Goal: Task Accomplishment & Management: Complete application form

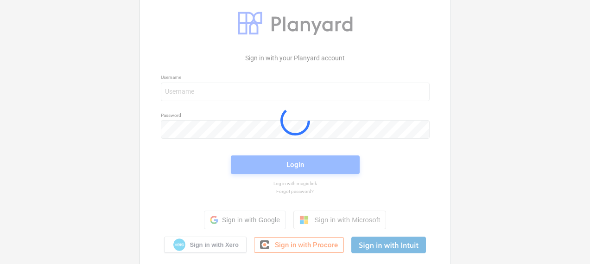
scroll to position [26, 0]
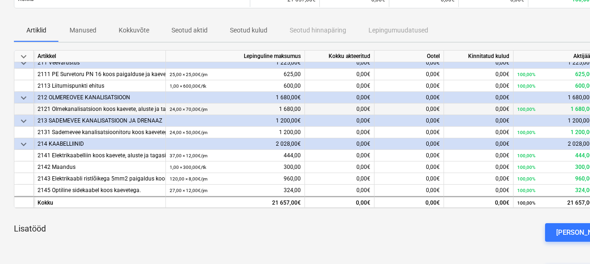
scroll to position [39, 0]
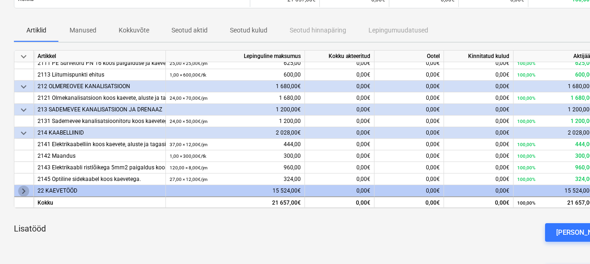
click at [24, 192] on span "keyboard_arrow_right" at bounding box center [23, 190] width 11 height 11
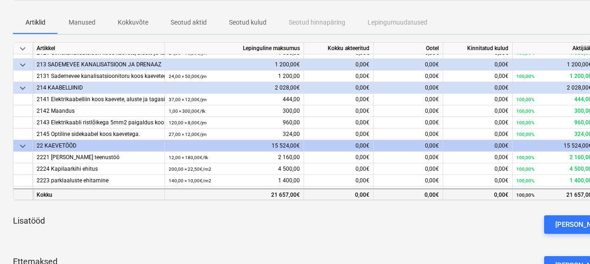
scroll to position [132, 0]
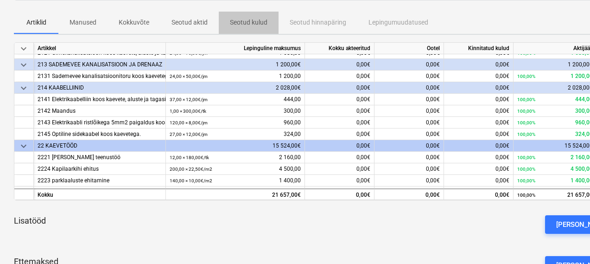
click at [238, 16] on span "Seotud kulud" at bounding box center [249, 22] width 60 height 15
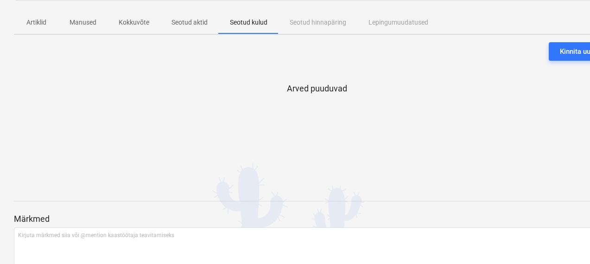
click at [70, 27] on p "Manused" at bounding box center [82, 23] width 27 height 10
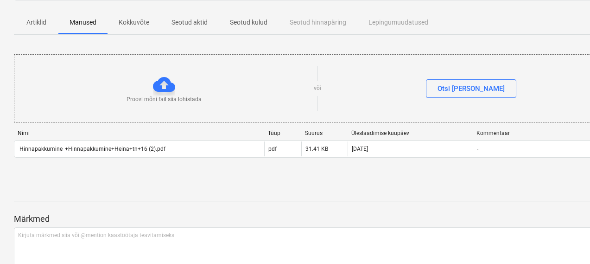
click at [33, 19] on p "Artiklid" at bounding box center [36, 23] width 22 height 10
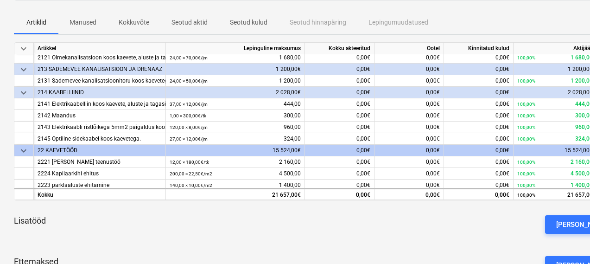
scroll to position [97, 0]
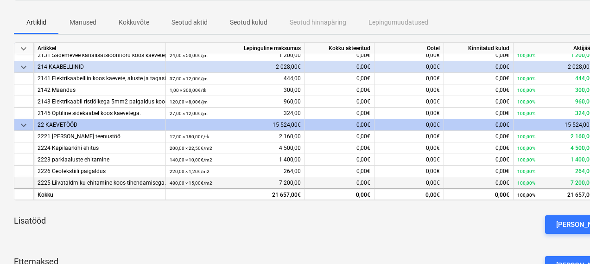
click at [179, 185] on small "480,00 × 15,00€ / m2" at bounding box center [191, 182] width 43 height 5
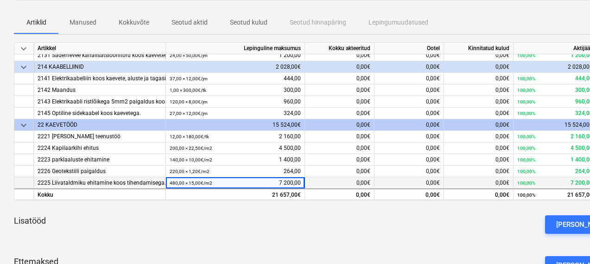
click at [282, 182] on div "480,00 × 15,00€ / m2 7 200,00" at bounding box center [235, 183] width 131 height 12
click at [291, 182] on div "480,00 × 15,00€ / m2 7 200,00" at bounding box center [235, 183] width 131 height 12
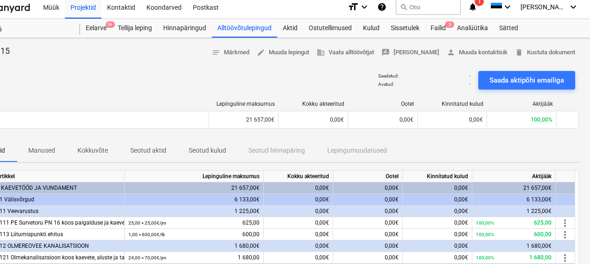
scroll to position [5, 41]
click at [537, 54] on span "delete Kustuta dokument" at bounding box center [545, 52] width 60 height 11
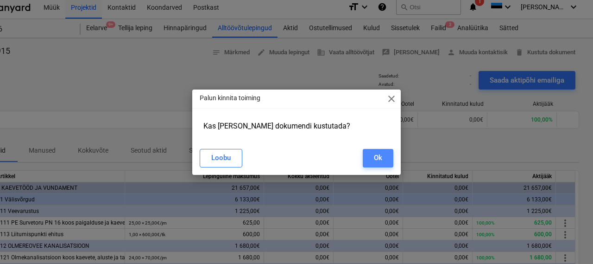
click at [367, 163] on button "Ok" at bounding box center [378, 158] width 31 height 19
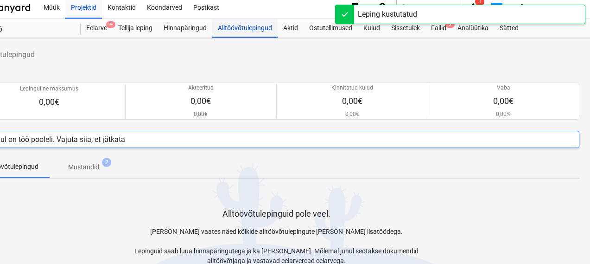
click at [238, 31] on div "Alltöövõtulepingud" at bounding box center [244, 28] width 65 height 19
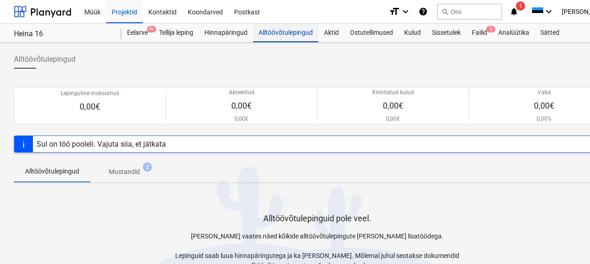
click at [278, 31] on div "Alltöövõtulepingud" at bounding box center [285, 33] width 65 height 19
click at [118, 175] on p "Mustandid" at bounding box center [124, 172] width 31 height 10
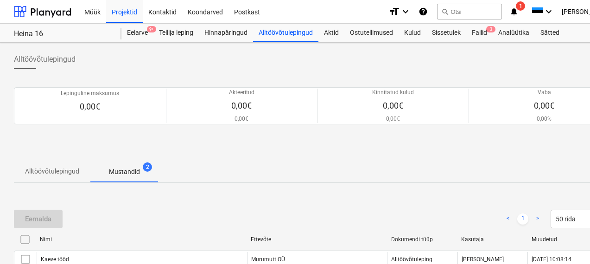
click at [48, 29] on div "Heina 16 Heina 16" at bounding box center [67, 33] width 107 height 19
click at [43, 10] on div at bounding box center [42, 11] width 57 height 23
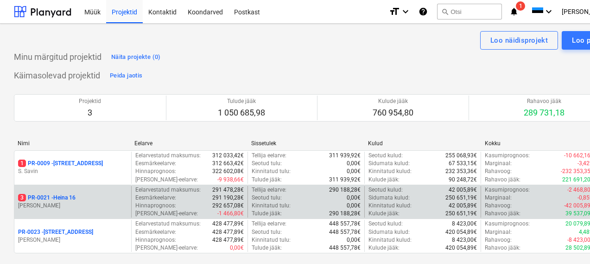
click at [61, 196] on p "3 PR-0021 - Heina 16" at bounding box center [46, 198] width 57 height 8
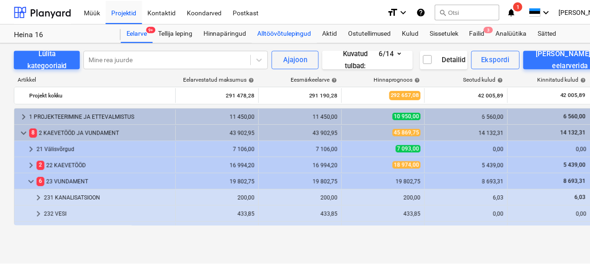
scroll to position [97, 0]
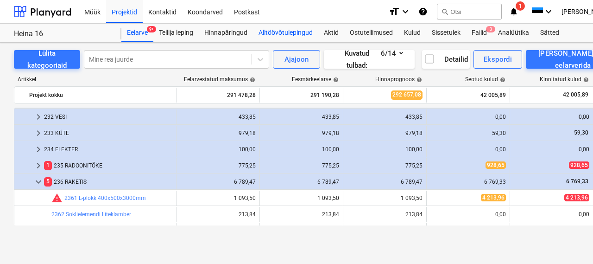
click at [294, 31] on div "Alltöövõtulepingud" at bounding box center [285, 33] width 65 height 19
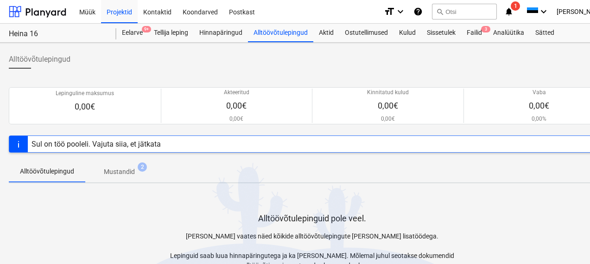
scroll to position [0, 6]
click at [207, 143] on div "Sul on töö pooleli. Vajuta siia, et jätkata" at bounding box center [311, 143] width 606 height 17
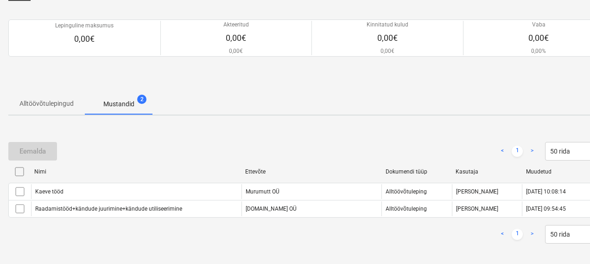
scroll to position [74, 6]
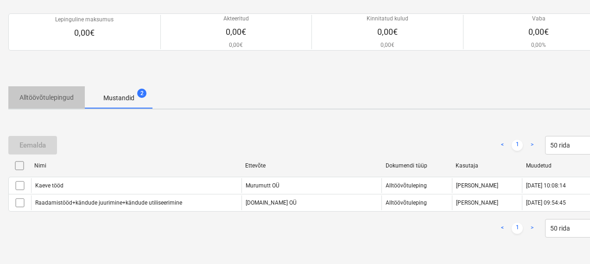
click at [25, 95] on p "Alltöövõtulepingud" at bounding box center [46, 98] width 54 height 10
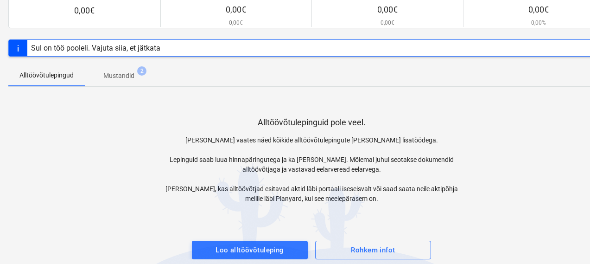
scroll to position [106, 6]
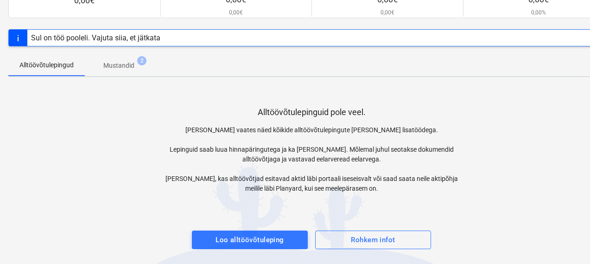
click at [220, 249] on div "Alltöövõtulepingud Lepinguline maksumus 0,00€ Akteeritud 0,00€ 0,00€ Kinnitatud…" at bounding box center [311, 100] width 634 height 327
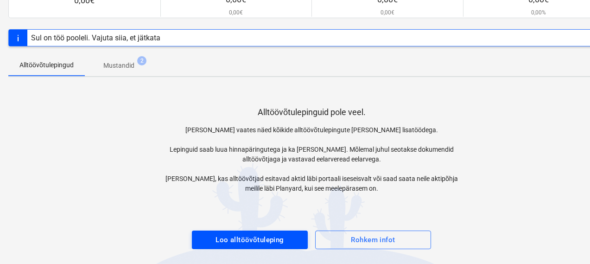
click at [220, 244] on div "Loo alltöövõtuleping" at bounding box center [249, 239] width 69 height 12
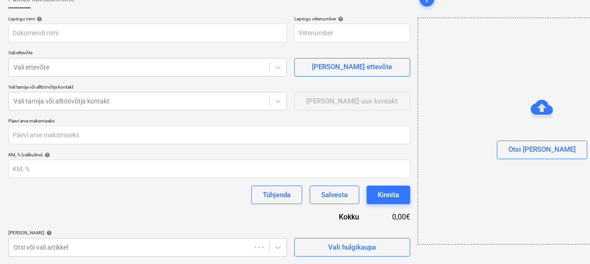
scroll to position [60, 6]
type input "PR-0021-SO-004"
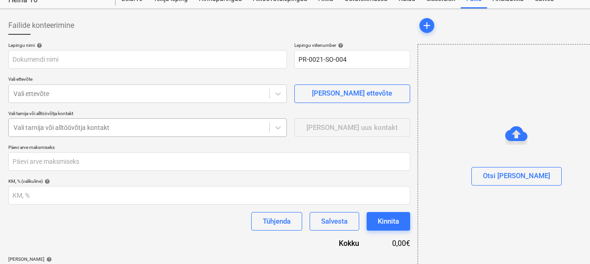
scroll to position [33, 6]
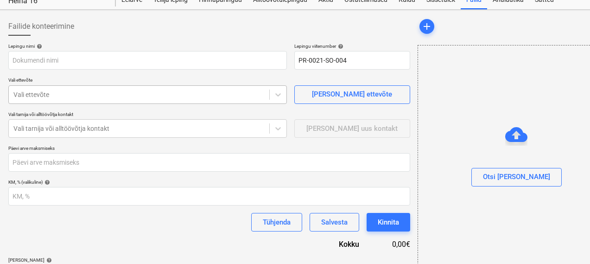
click at [107, 91] on div at bounding box center [138, 94] width 251 height 9
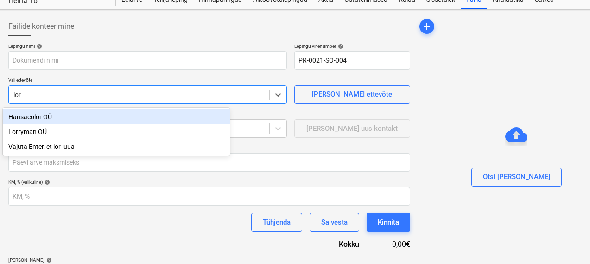
type input "lorr"
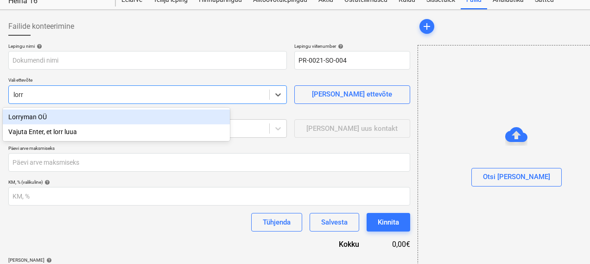
click at [41, 118] on div "Lorryman OÜ" at bounding box center [116, 116] width 227 height 15
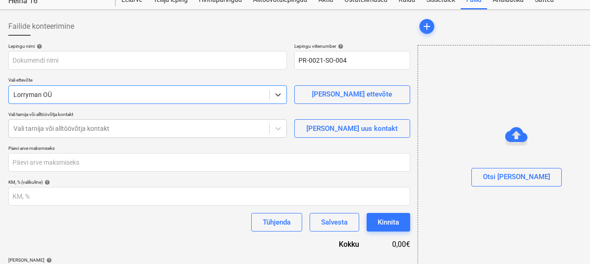
click at [139, 145] on p "Päevi arve maksmiseks" at bounding box center [209, 149] width 402 height 8
click at [479, 186] on button "Otsi [PERSON_NAME]" at bounding box center [516, 177] width 90 height 19
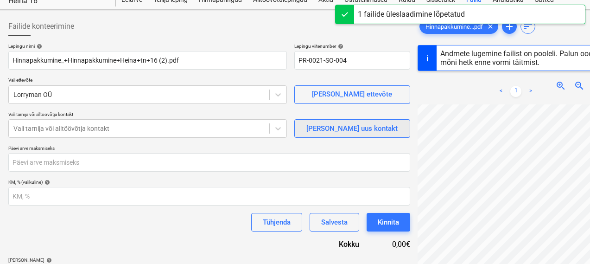
scroll to position [117, 0]
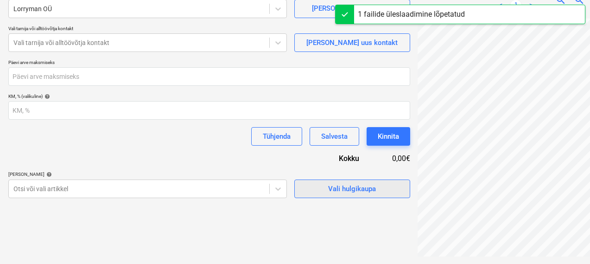
type input "14986915"
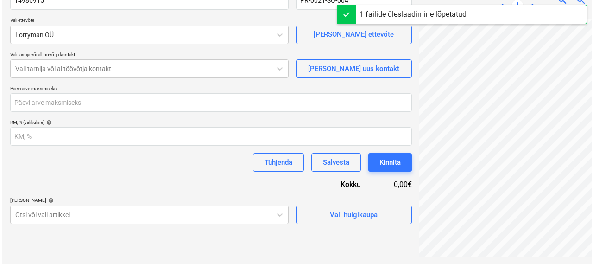
scroll to position [93, 6]
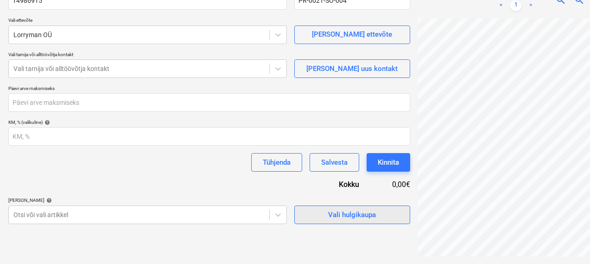
click at [306, 211] on span "Vali hulgikaupa" at bounding box center [352, 214] width 93 height 12
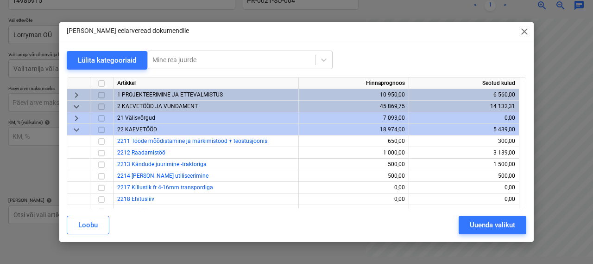
click at [100, 105] on input "checkbox" at bounding box center [101, 106] width 11 height 11
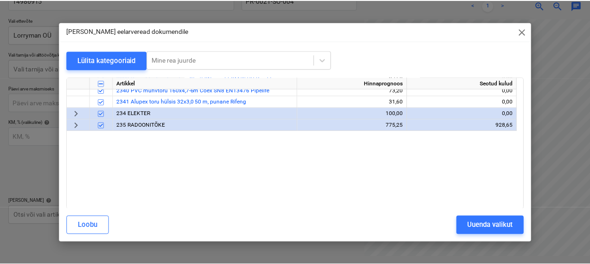
scroll to position [0, 0]
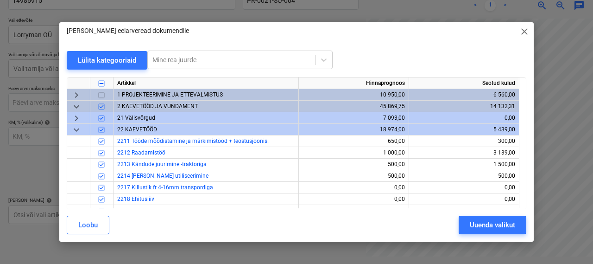
click at [104, 84] on input "checkbox" at bounding box center [101, 83] width 11 height 11
checkbox input "false"
click at [130, 106] on span "2 KAEVETÖÖD JA VUNDAMENT" at bounding box center [157, 106] width 81 height 6
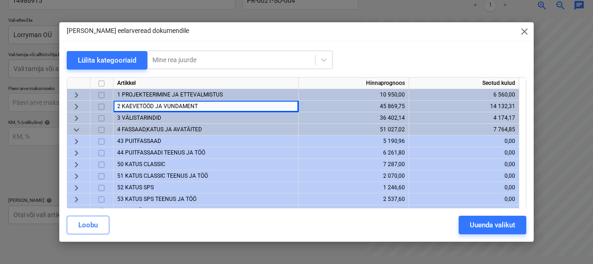
click at [103, 107] on input "checkbox" at bounding box center [101, 106] width 11 height 11
click at [466, 220] on button "Uuenda valikut" at bounding box center [493, 224] width 68 height 19
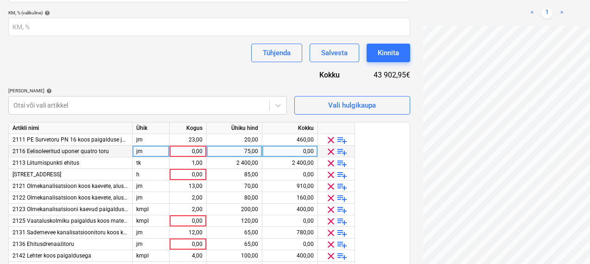
click at [330, 151] on span "clear" at bounding box center [330, 151] width 11 height 11
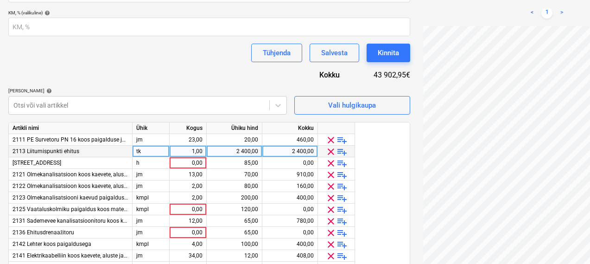
scroll to position [104, 32]
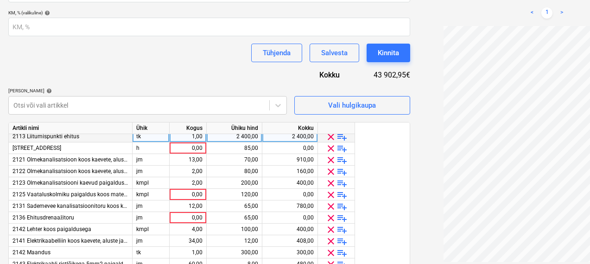
scroll to position [0, 0]
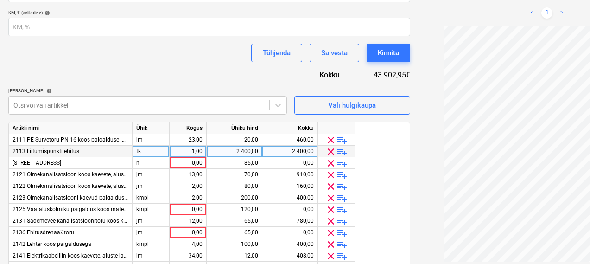
click at [245, 156] on div "2 400,00" at bounding box center [234, 151] width 48 height 12
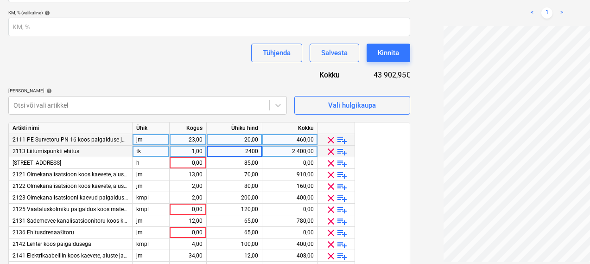
click at [198, 141] on div "23,00" at bounding box center [187, 140] width 29 height 12
type input "25"
click at [255, 144] on div "20,00" at bounding box center [234, 140] width 48 height 12
type input "25"
click at [219, 87] on div "Lepingu nimi help 14986915 Lepingu viitenumber help PR-0021-SO-004 Vali ettevõt…" at bounding box center [209, 116] width 402 height 484
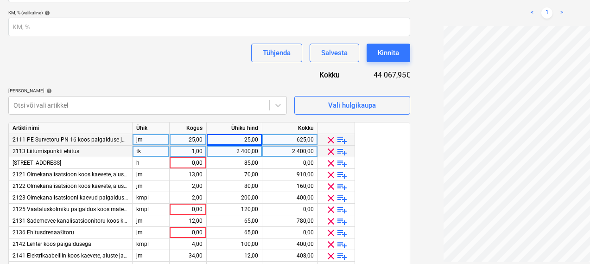
click at [233, 153] on div "2 400,00" at bounding box center [234, 151] width 48 height 12
type input "600"
click at [306, 151] on div "2 400,00" at bounding box center [290, 151] width 48 height 12
type input "600"
click at [230, 71] on div "Lepingu nimi help 14986915 Lepingu viitenumber help PR-0021-SO-004 Vali ettevõt…" at bounding box center [209, 116] width 402 height 484
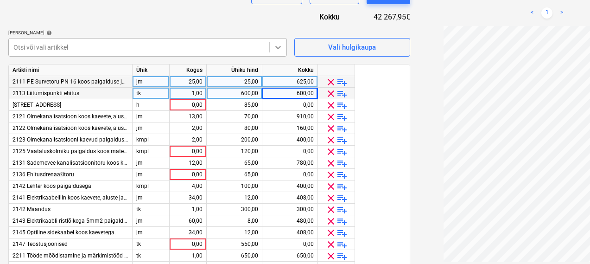
scroll to position [269, 6]
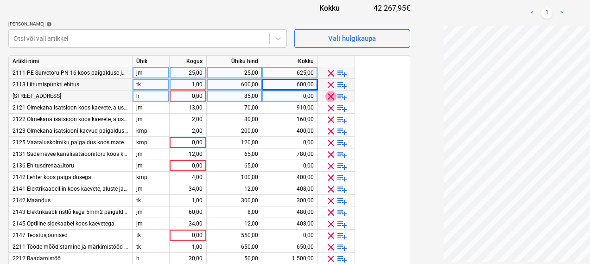
click at [330, 93] on span "clear" at bounding box center [330, 96] width 11 height 11
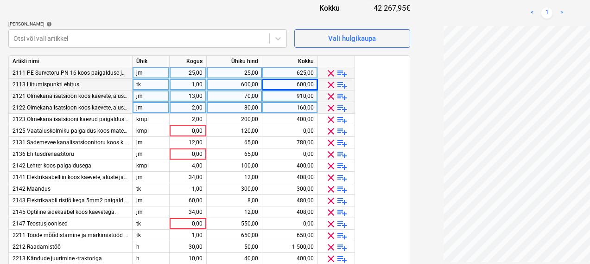
click at [330, 108] on span "clear" at bounding box center [330, 107] width 11 height 11
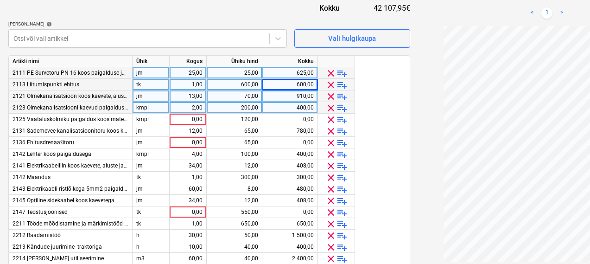
click at [199, 97] on div "13,00" at bounding box center [187, 96] width 29 height 12
type input "24"
click at [230, 94] on div "70,00" at bounding box center [234, 96] width 48 height 12
click at [235, 10] on div "Lepingu nimi help 14986915 Lepingu viitenumber help PR-0021-SO-004 Vali ettevõt…" at bounding box center [209, 49] width 402 height 484
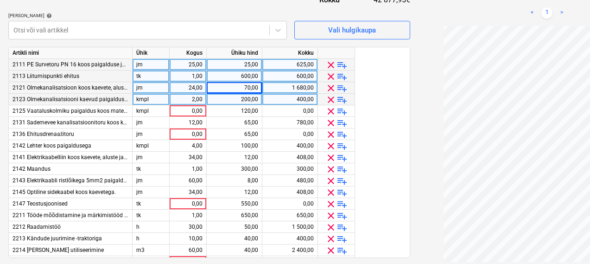
click at [328, 101] on span "clear" at bounding box center [330, 99] width 11 height 11
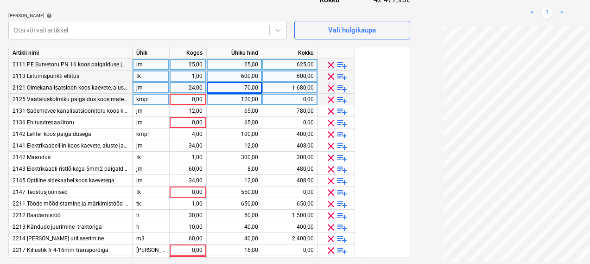
click at [328, 101] on span "clear" at bounding box center [330, 99] width 11 height 11
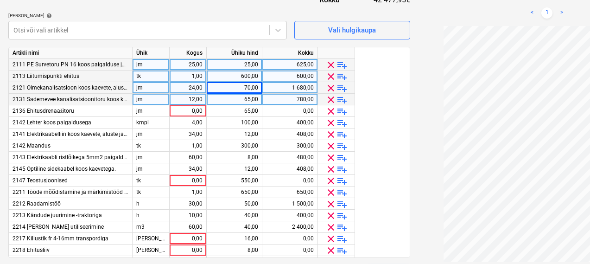
click at [194, 97] on div "12,00" at bounding box center [187, 100] width 29 height 12
type input "24"
click at [236, 101] on div "65,00" at bounding box center [234, 100] width 48 height 12
type input "50"
click at [211, 7] on div "Lepingu nimi help 14986915 Lepingu viitenumber help PR-0021-SO-004 Vali ettevõt…" at bounding box center [209, 41] width 402 height 484
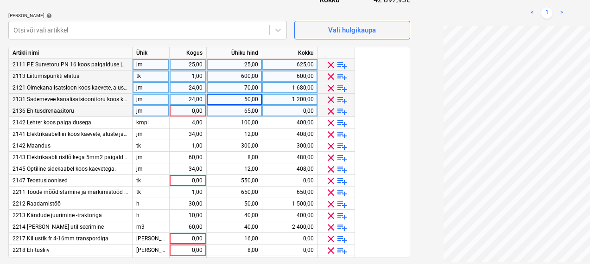
click at [328, 111] on span "clear" at bounding box center [330, 111] width 11 height 11
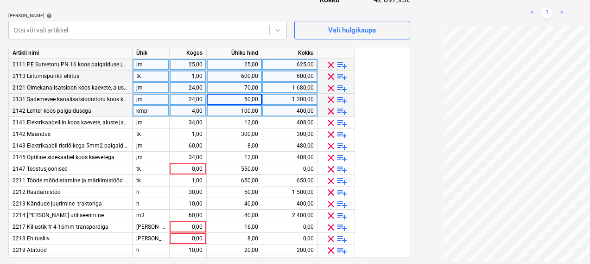
click at [328, 111] on span "clear" at bounding box center [330, 111] width 11 height 11
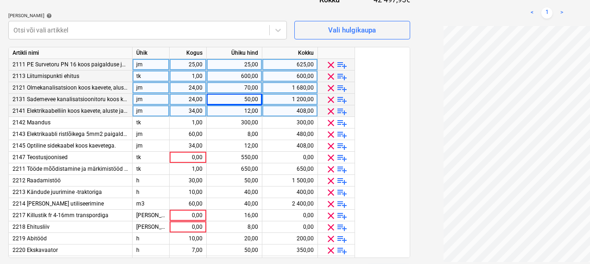
click at [201, 111] on div "34,00" at bounding box center [187, 111] width 29 height 12
type input "120"
click at [233, 107] on div "12,00" at bounding box center [234, 111] width 48 height 12
type input "1,2"
click at [231, 10] on div "Lepingu nimi help 14986915 Lepingu viitenumber help PR-0021-SO-004 Vali ettevõt…" at bounding box center [209, 41] width 402 height 484
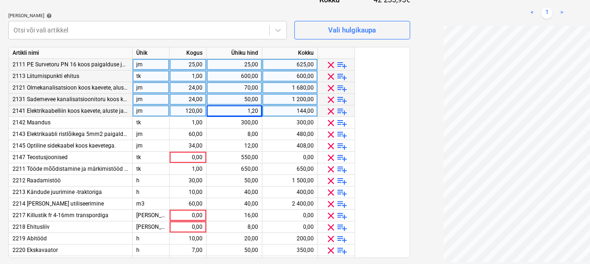
click at [250, 110] on div "1,20" at bounding box center [234, 111] width 48 height 12
type input "8"
click at [192, 1] on div "Lepingu nimi help 14986915 Lepingu viitenumber help PR-0021-SO-004 Vali ettevõt…" at bounding box center [209, 41] width 402 height 484
click at [188, 111] on div "120,00" at bounding box center [187, 111] width 29 height 12
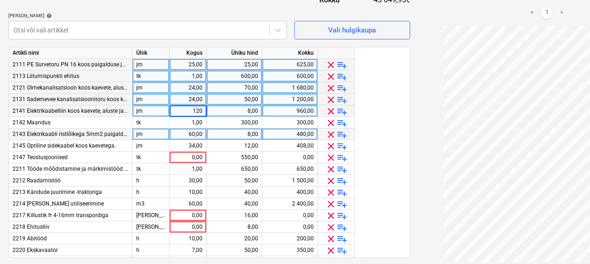
click at [195, 137] on div "60,00" at bounding box center [187, 134] width 29 height 12
type input "37"
click at [225, 136] on div "8,00" at bounding box center [234, 134] width 48 height 12
type input "12"
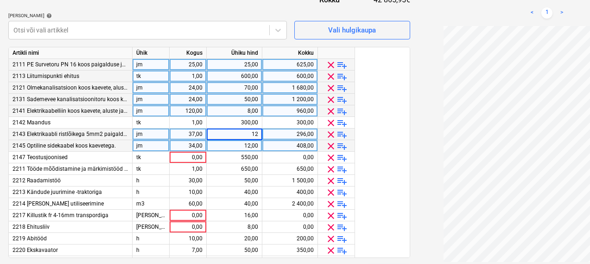
click at [198, 144] on div "34,00" at bounding box center [187, 146] width 29 height 12
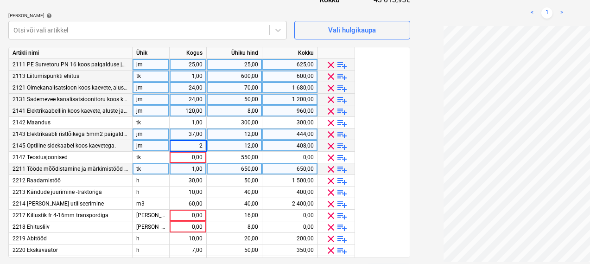
type input "27"
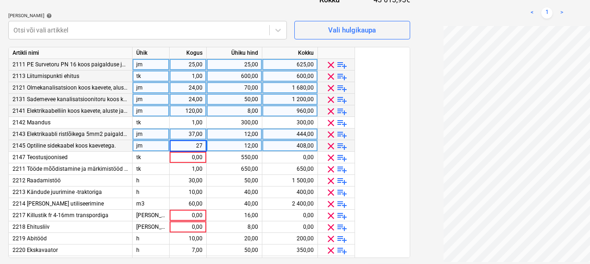
click at [239, 24] on div "[PERSON_NAME] artiklid help [PERSON_NAME] või vali artikkel Vali hulgikaupa" at bounding box center [209, 26] width 402 height 26
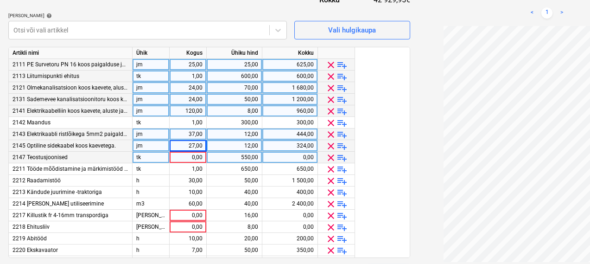
click at [333, 155] on span "clear" at bounding box center [330, 157] width 11 height 11
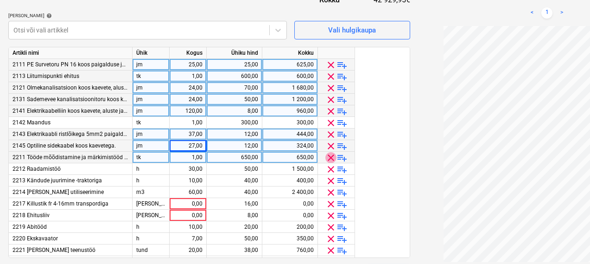
click at [329, 161] on span "clear" at bounding box center [330, 157] width 11 height 11
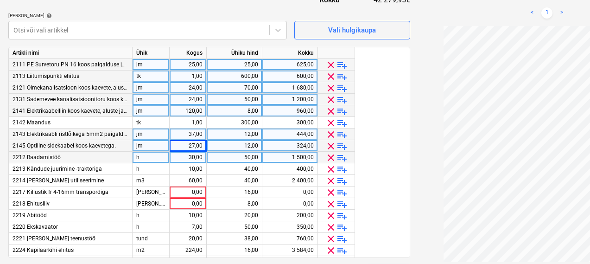
click at [329, 159] on span "clear" at bounding box center [330, 157] width 11 height 11
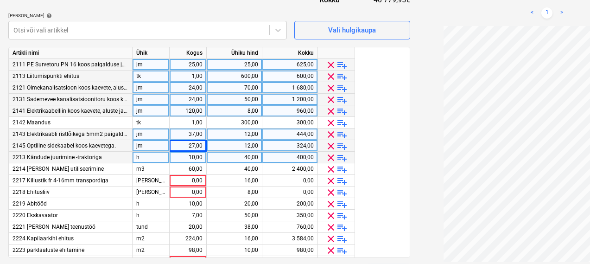
click at [329, 159] on span "clear" at bounding box center [330, 157] width 11 height 11
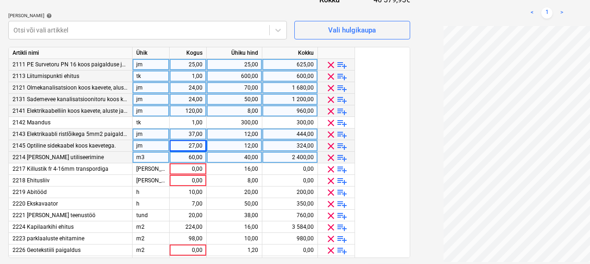
click at [329, 159] on span "clear" at bounding box center [330, 157] width 11 height 11
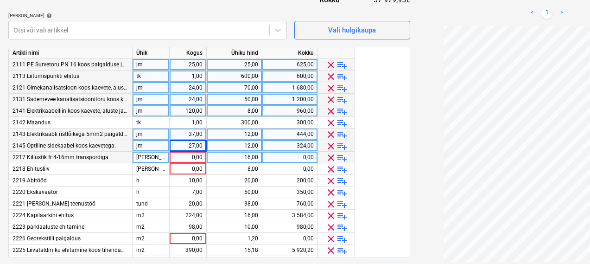
click at [329, 159] on span "clear" at bounding box center [330, 157] width 11 height 11
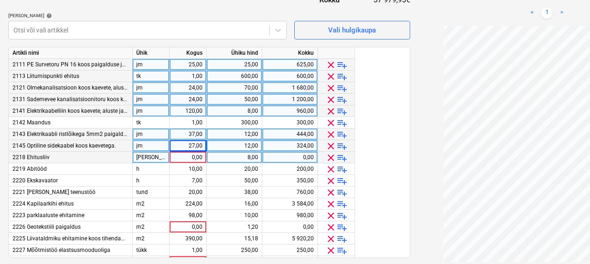
click at [329, 159] on span "clear" at bounding box center [330, 157] width 11 height 11
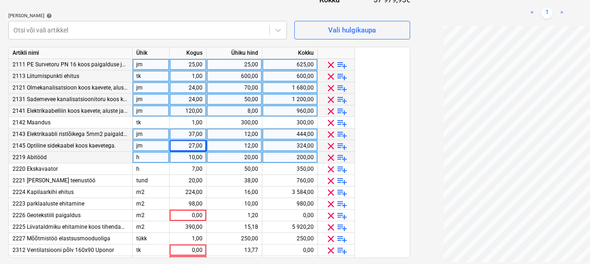
click at [329, 159] on span "clear" at bounding box center [330, 157] width 11 height 11
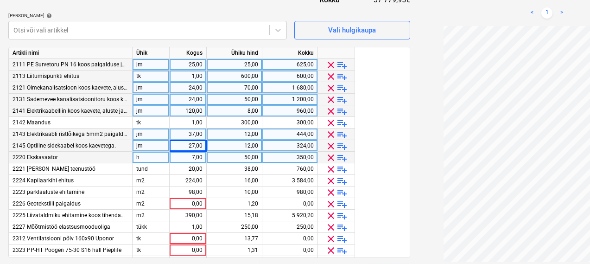
click at [329, 159] on span "clear" at bounding box center [330, 157] width 11 height 11
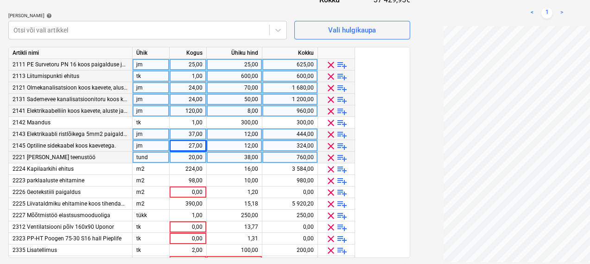
click at [153, 162] on div "tund" at bounding box center [150, 157] width 37 height 12
type input "tk"
click at [192, 154] on div "20,00" at bounding box center [187, 157] width 29 height 12
type input "12"
click at [227, 159] on div "38,00" at bounding box center [234, 157] width 48 height 12
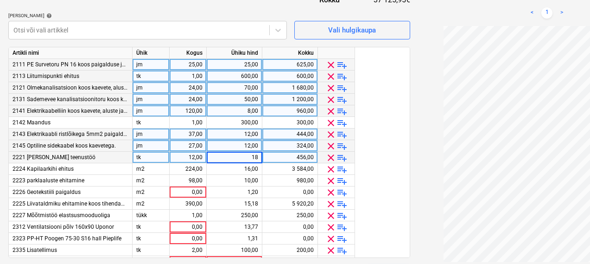
type input "180"
click at [215, 11] on div "Lepingu nimi help 14986915 Lepingu viitenumber help PR-0021-SO-004 Vali ettevõt…" at bounding box center [209, 41] width 402 height 484
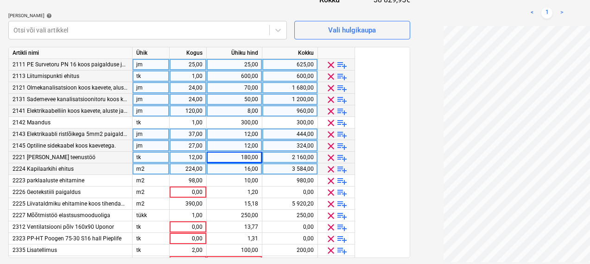
click at [182, 169] on div "224,00" at bounding box center [187, 169] width 29 height 12
type input "200"
click at [227, 168] on div "16,00" at bounding box center [234, 169] width 48 height 12
type input "22,5"
click at [270, 6] on div "Lepingu nimi help 14986915 Lepingu viitenumber help PR-0021-SO-004 Vali ettevõt…" at bounding box center [209, 41] width 402 height 484
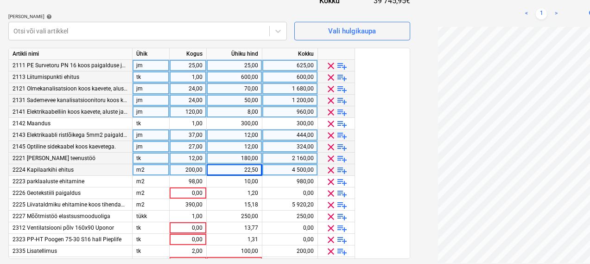
scroll to position [279, 6]
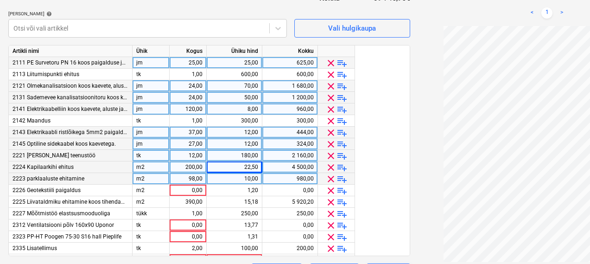
click at [188, 180] on div "98,00" at bounding box center [187, 179] width 29 height 12
type input "140"
click at [226, 176] on div "10,00" at bounding box center [234, 179] width 48 height 12
type input "15"
click at [209, 11] on div "[PERSON_NAME] artiklid help" at bounding box center [147, 14] width 278 height 6
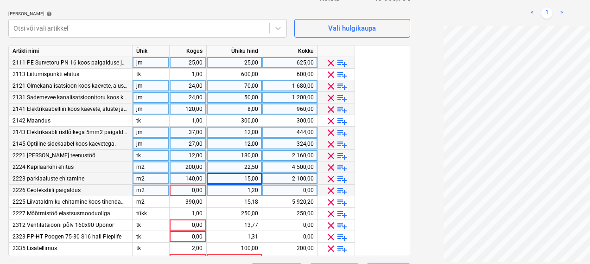
click at [197, 191] on div "0,00" at bounding box center [187, 190] width 29 height 12
type input "220"
click at [240, 11] on div "[PERSON_NAME] artiklid help [PERSON_NAME] või vali artikkel Vali hulgikaupa" at bounding box center [209, 24] width 402 height 26
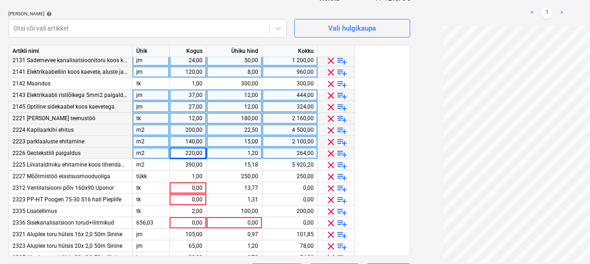
scroll to position [43, 0]
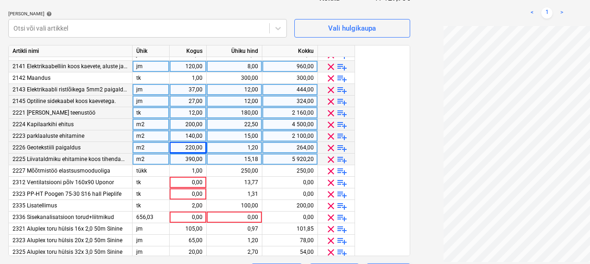
click at [200, 158] on div "390,00" at bounding box center [187, 159] width 29 height 12
type input "480"
click at [239, 161] on div "15,18" at bounding box center [234, 159] width 48 height 12
type input "15"
click at [209, 6] on div "Lepingu nimi help 14986915 Lepingu viitenumber help PR-0021-SO-004 Vali ettevõt…" at bounding box center [209, 39] width 402 height 484
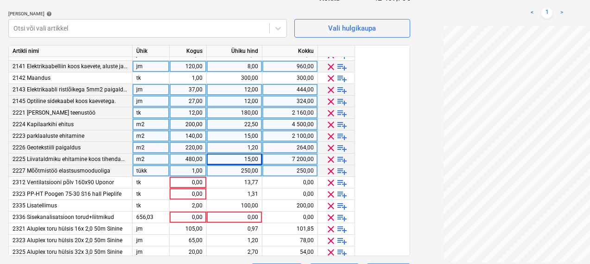
click at [331, 172] on span "clear" at bounding box center [330, 170] width 11 height 11
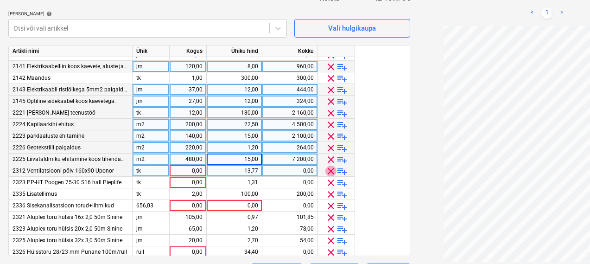
click at [331, 172] on span "clear" at bounding box center [330, 170] width 11 height 11
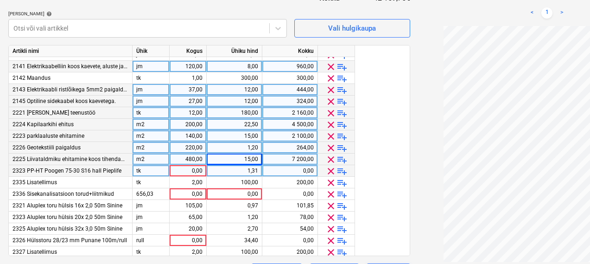
click at [331, 173] on span "clear" at bounding box center [330, 170] width 11 height 11
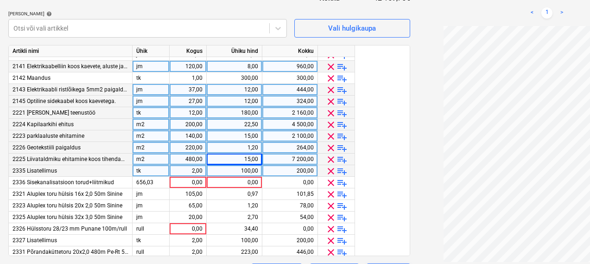
click at [331, 174] on span "clear" at bounding box center [330, 170] width 11 height 11
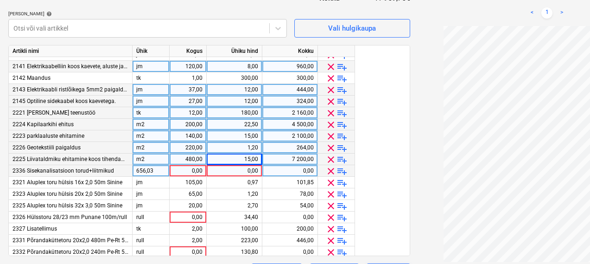
click at [331, 174] on span "clear" at bounding box center [330, 170] width 11 height 11
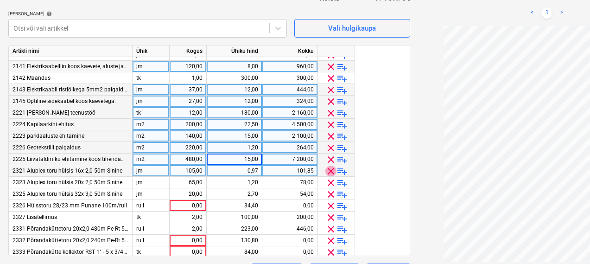
click at [331, 174] on span "clear" at bounding box center [330, 170] width 11 height 11
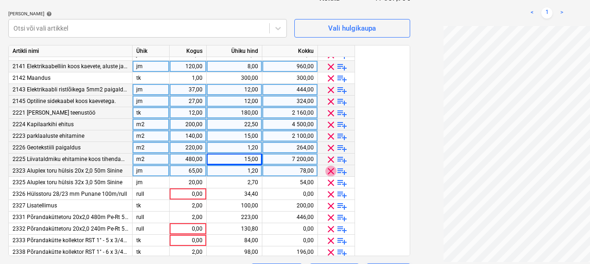
click at [331, 172] on span "clear" at bounding box center [330, 170] width 11 height 11
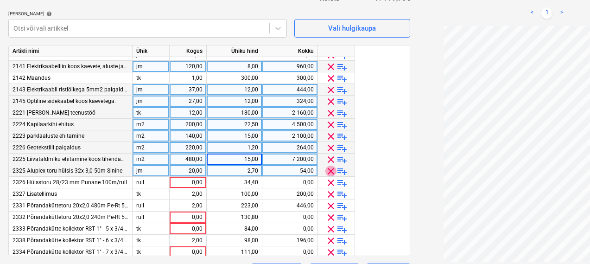
click at [331, 172] on span "clear" at bounding box center [330, 170] width 11 height 11
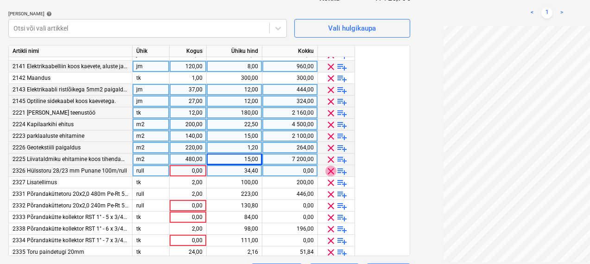
click at [331, 172] on span "clear" at bounding box center [330, 170] width 11 height 11
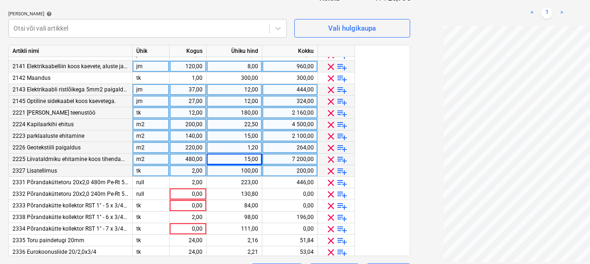
click at [331, 173] on span "clear" at bounding box center [330, 170] width 11 height 11
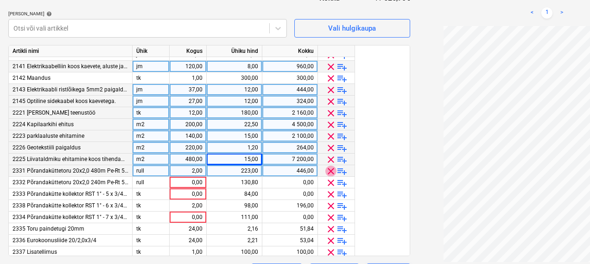
click at [331, 173] on span "clear" at bounding box center [330, 170] width 11 height 11
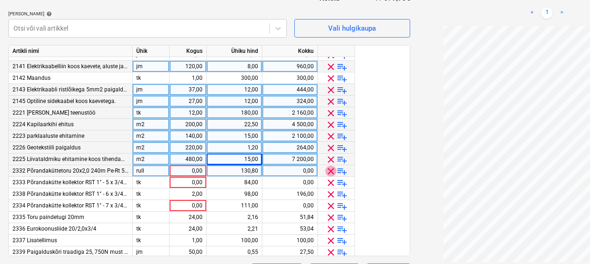
click at [331, 173] on span "clear" at bounding box center [330, 170] width 11 height 11
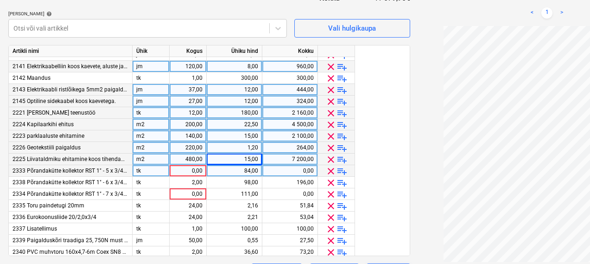
click at [331, 173] on span "clear" at bounding box center [330, 170] width 11 height 11
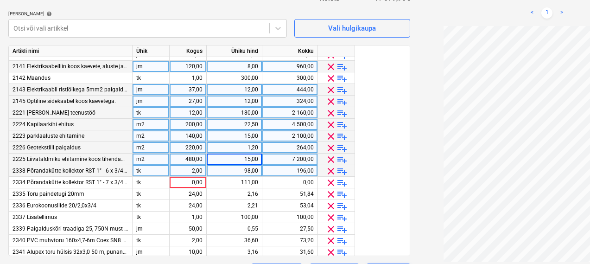
click at [331, 173] on span "clear" at bounding box center [330, 170] width 11 height 11
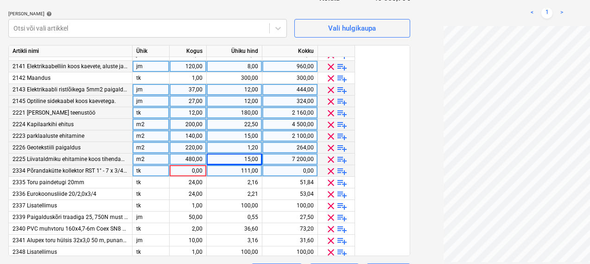
click at [331, 173] on span "clear" at bounding box center [330, 170] width 11 height 11
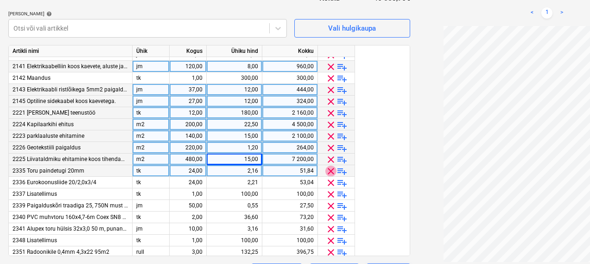
click at [331, 173] on span "clear" at bounding box center [330, 170] width 11 height 11
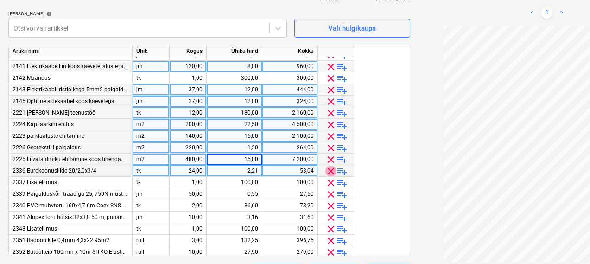
click at [331, 173] on span "clear" at bounding box center [330, 170] width 11 height 11
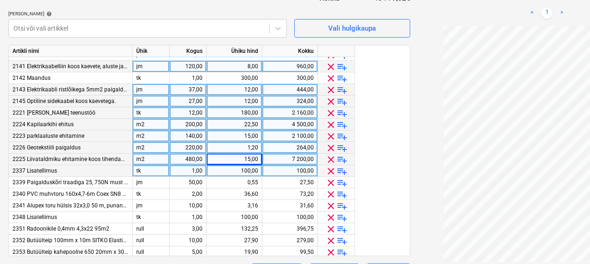
click at [331, 173] on span "clear" at bounding box center [330, 170] width 11 height 11
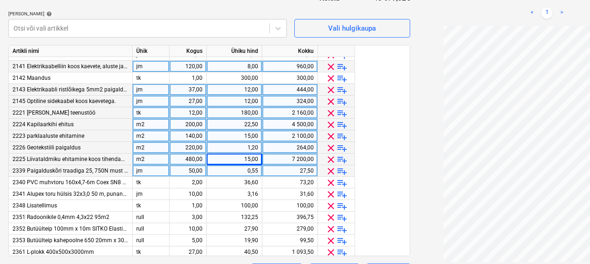
click at [331, 173] on span "clear" at bounding box center [330, 170] width 11 height 11
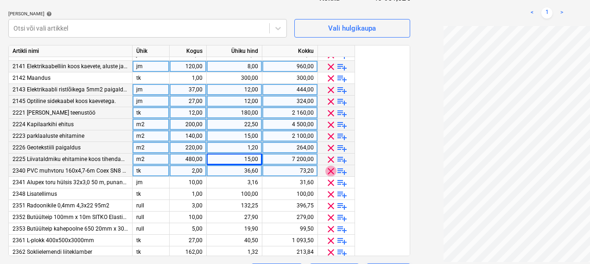
click at [331, 173] on span "clear" at bounding box center [330, 170] width 11 height 11
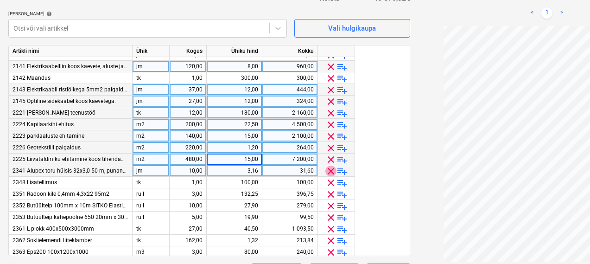
click at [331, 173] on span "clear" at bounding box center [330, 170] width 11 height 11
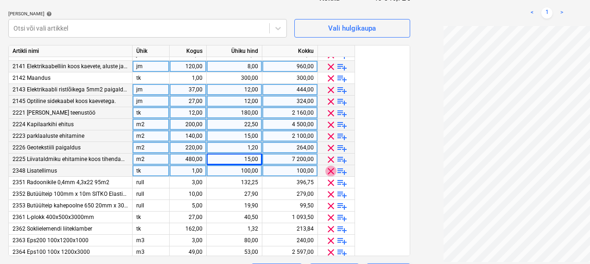
click at [331, 173] on span "clear" at bounding box center [330, 170] width 11 height 11
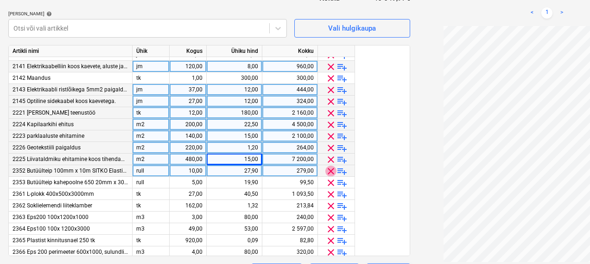
click at [331, 173] on span "clear" at bounding box center [330, 170] width 11 height 11
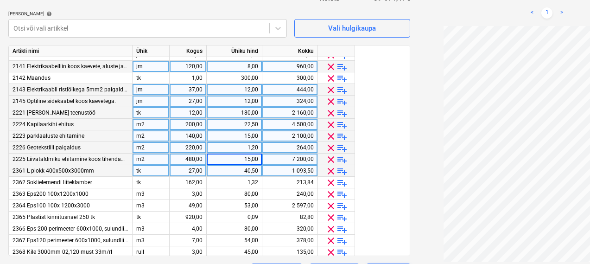
click at [331, 173] on span "clear" at bounding box center [330, 170] width 11 height 11
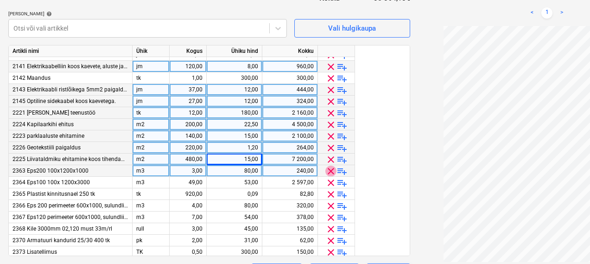
click at [331, 173] on span "clear" at bounding box center [330, 170] width 11 height 11
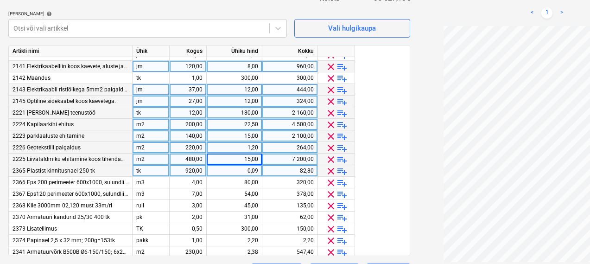
click at [331, 173] on span "clear" at bounding box center [330, 170] width 11 height 11
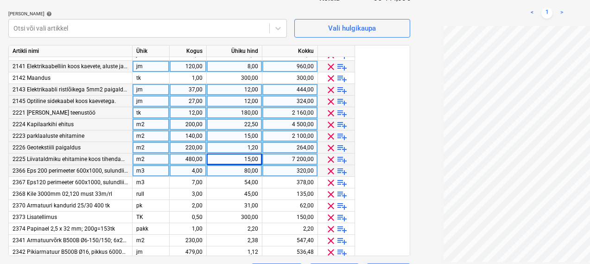
click at [331, 173] on span "clear" at bounding box center [330, 170] width 11 height 11
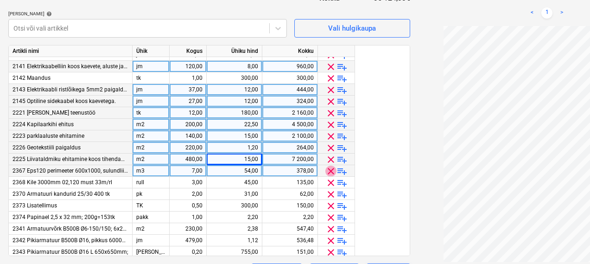
click at [331, 173] on span "clear" at bounding box center [330, 170] width 11 height 11
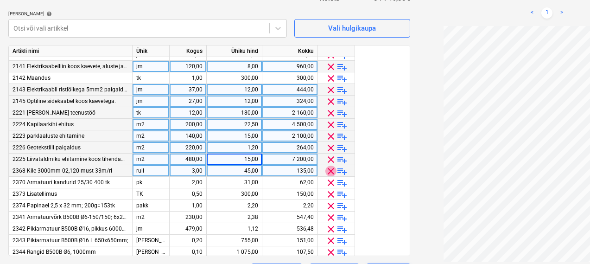
click at [331, 173] on span "clear" at bounding box center [330, 170] width 11 height 11
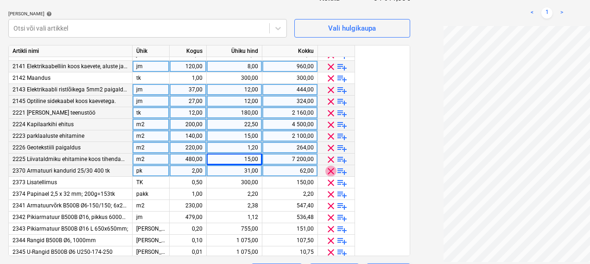
click at [331, 173] on span "clear" at bounding box center [330, 170] width 11 height 11
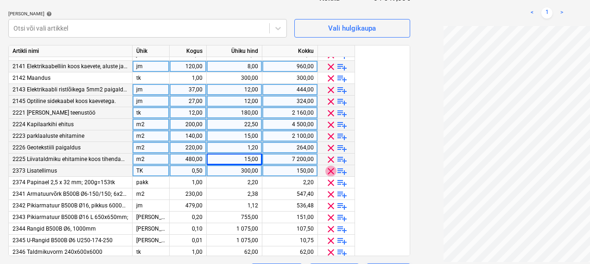
click at [331, 173] on span "clear" at bounding box center [330, 170] width 11 height 11
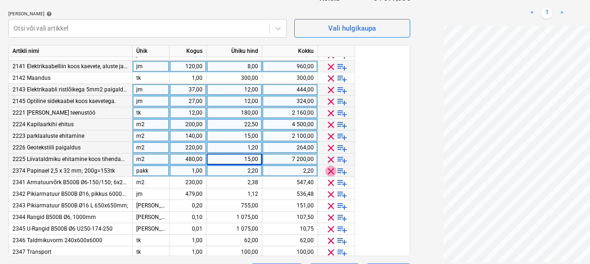
click at [331, 173] on span "clear" at bounding box center [330, 170] width 11 height 11
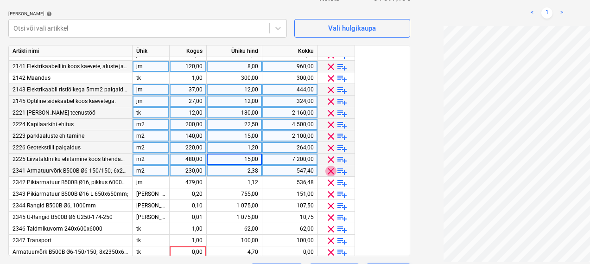
click at [331, 173] on span "clear" at bounding box center [330, 170] width 11 height 11
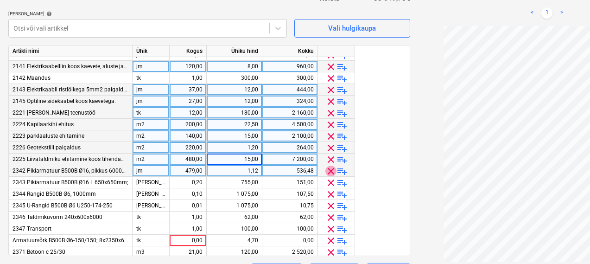
click at [331, 173] on span "clear" at bounding box center [330, 170] width 11 height 11
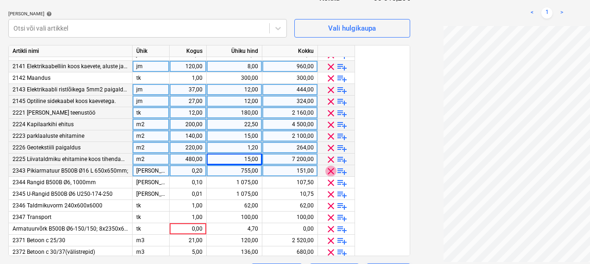
click at [331, 173] on span "clear" at bounding box center [330, 170] width 11 height 11
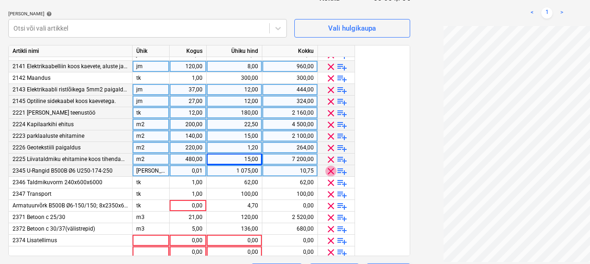
click at [331, 173] on span "clear" at bounding box center [330, 170] width 11 height 11
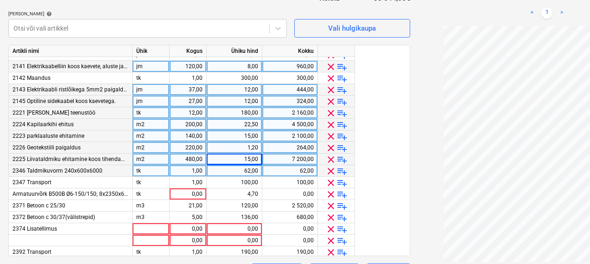
click at [331, 173] on span "clear" at bounding box center [330, 170] width 11 height 11
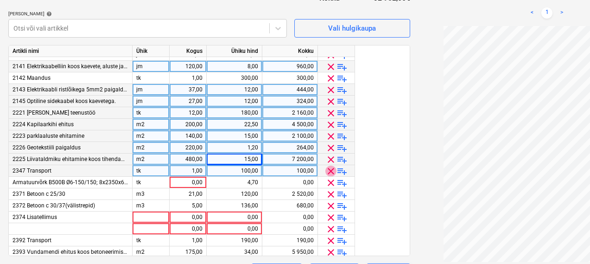
click at [331, 173] on span "clear" at bounding box center [330, 170] width 11 height 11
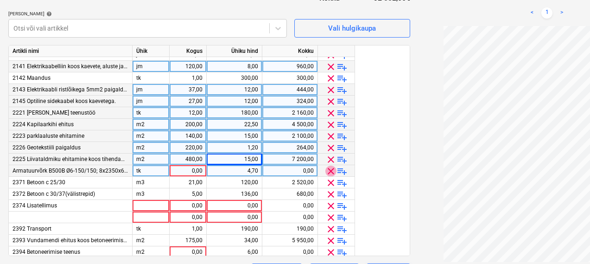
click at [331, 173] on span "clear" at bounding box center [330, 170] width 11 height 11
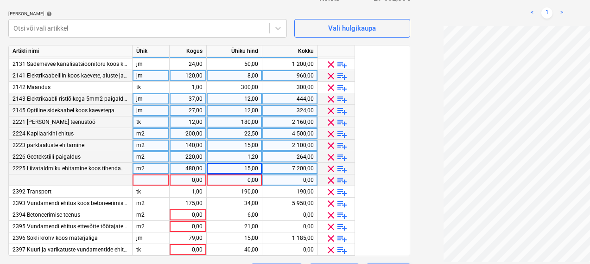
click at [331, 173] on span "clear" at bounding box center [330, 168] width 11 height 11
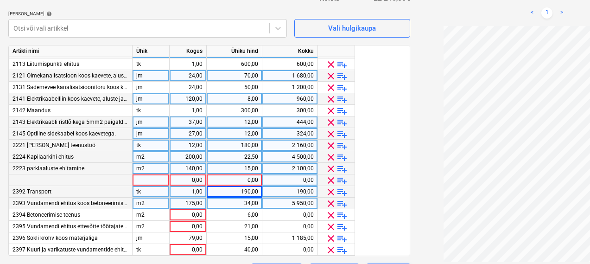
scroll to position [10, 0]
click at [332, 180] on span "clear" at bounding box center [330, 180] width 11 height 11
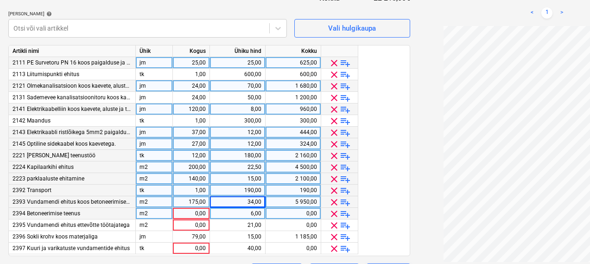
scroll to position [0, 0]
click at [332, 194] on span "clear" at bounding box center [333, 190] width 11 height 11
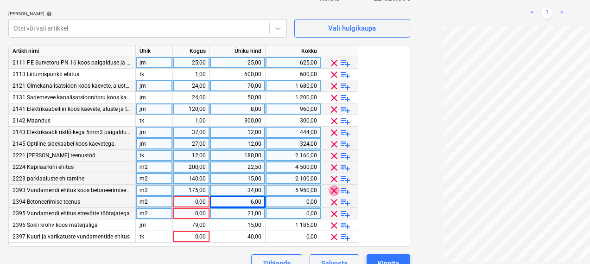
click at [332, 194] on span "clear" at bounding box center [333, 190] width 11 height 11
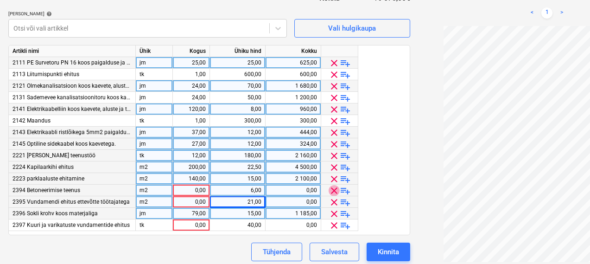
click at [332, 194] on span "clear" at bounding box center [333, 190] width 11 height 11
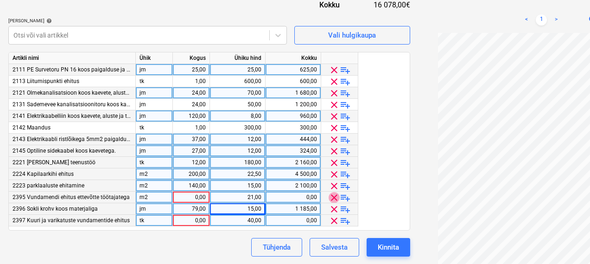
click at [332, 198] on span "clear" at bounding box center [333, 197] width 11 height 11
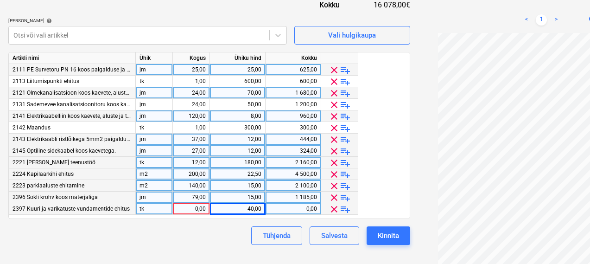
click at [332, 199] on span "clear" at bounding box center [333, 197] width 11 height 11
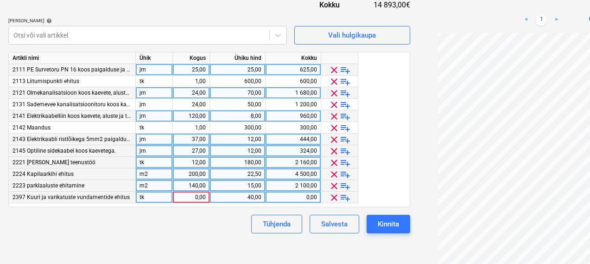
click at [332, 202] on div "clear playlist_add" at bounding box center [339, 197] width 29 height 12
click at [332, 198] on span "clear" at bounding box center [333, 197] width 11 height 11
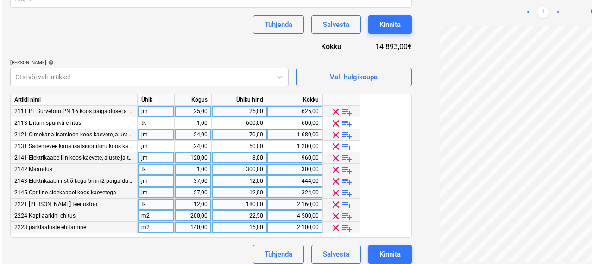
scroll to position [237, 6]
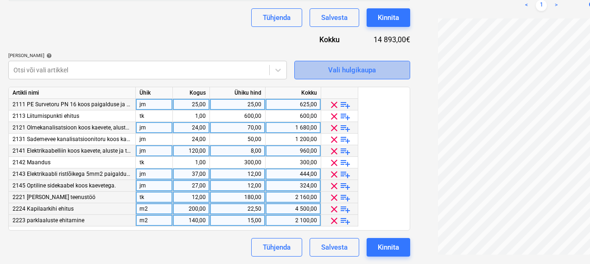
click at [306, 69] on span "Vali hulgikaupa" at bounding box center [352, 70] width 93 height 12
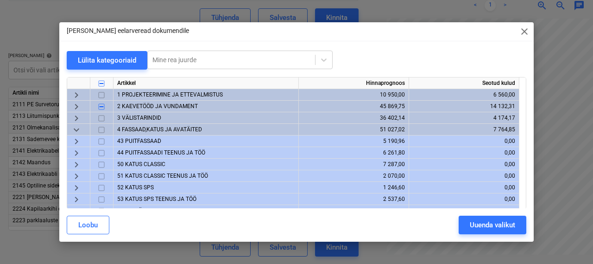
click at [133, 105] on span "2 KAEVETÖÖD JA VUNDAMENT" at bounding box center [157, 106] width 81 height 6
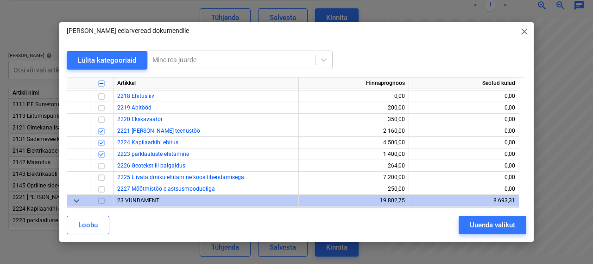
scroll to position [237, 6]
click at [102, 176] on input "checkbox" at bounding box center [101, 177] width 11 height 11
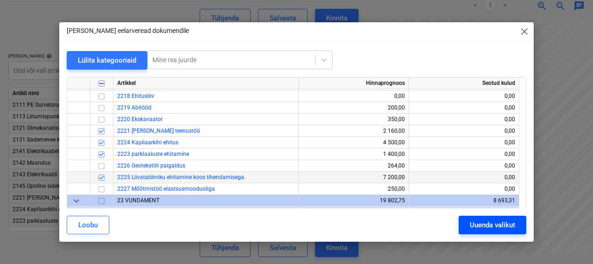
click at [466, 223] on button "Uuenda valikut" at bounding box center [493, 224] width 68 height 19
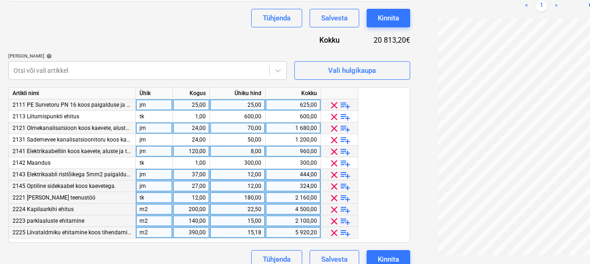
click at [192, 232] on div "390,00" at bounding box center [190, 232] width 29 height 12
type input "480"
click at [251, 230] on div "15,18" at bounding box center [238, 232] width 48 height 12
type input "15"
click at [196, 39] on div "Lepingu nimi help 14986915 Lepingu viitenumber help PR-0021-SO-004 Vali ettevõt…" at bounding box center [209, 53] width 402 height 429
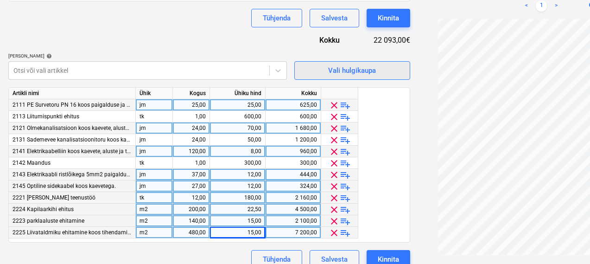
click at [306, 68] on span "Vali hulgikaupa" at bounding box center [352, 70] width 93 height 12
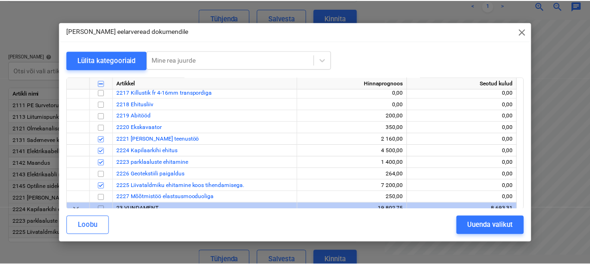
scroll to position [96, 0]
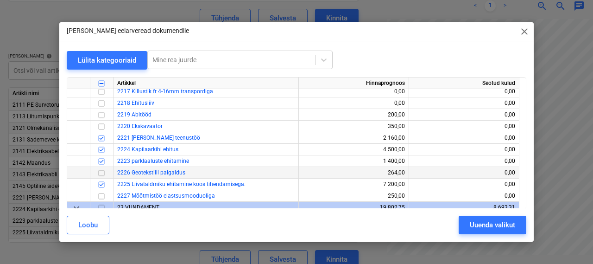
click at [101, 172] on input "checkbox" at bounding box center [101, 172] width 11 height 11
click at [463, 220] on button "Uuenda valikut" at bounding box center [493, 224] width 68 height 19
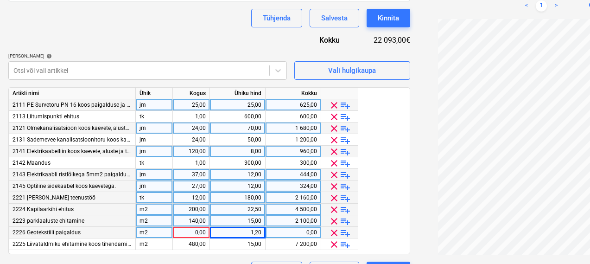
click at [188, 232] on div "0,00" at bounding box center [190, 232] width 29 height 12
type input "220"
click at [182, 38] on div "Lepingu nimi help 14986915 Lepingu viitenumber help PR-0021-SO-004 Vali ettevõt…" at bounding box center [209, 59] width 402 height 440
click at [250, 219] on div "15,00" at bounding box center [238, 221] width 48 height 12
type input "12"
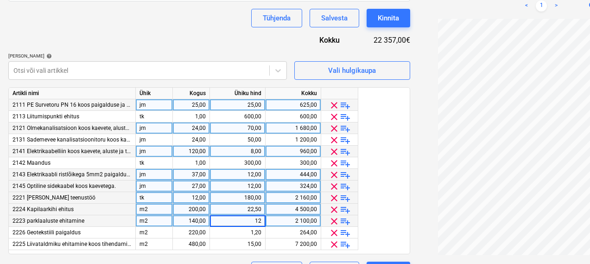
click at [179, 38] on div "Lepingu nimi help 14986915 Lepingu viitenumber help PR-0021-SO-004 Vali ettevõt…" at bounding box center [209, 59] width 402 height 440
click at [177, 43] on div "Lepingu nimi help 14986915 Lepingu viitenumber help PR-0021-SO-004 Vali ettevõt…" at bounding box center [209, 59] width 402 height 440
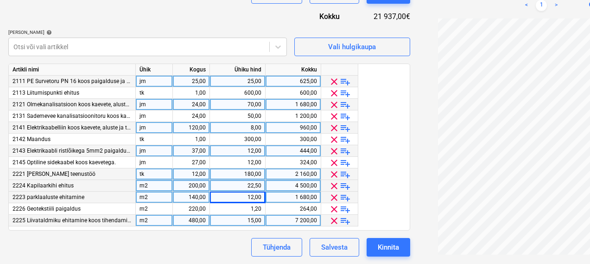
click at [240, 221] on div "15,00" at bounding box center [238, 220] width 48 height 12
type input "10,9"
click at [176, 23] on div "Lepingu nimi help 14986915 Lepingu viitenumber help PR-0021-SO-004 Vali ettevõt…" at bounding box center [209, 36] width 402 height 440
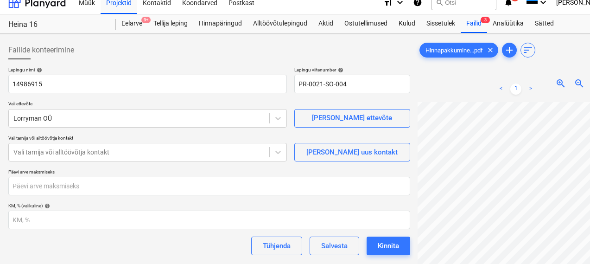
scroll to position [0, 6]
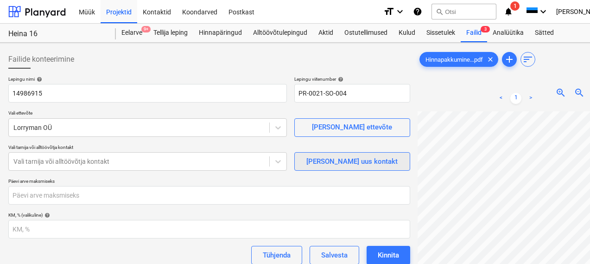
click at [308, 159] on div "[PERSON_NAME] uus kontakt" at bounding box center [351, 161] width 91 height 12
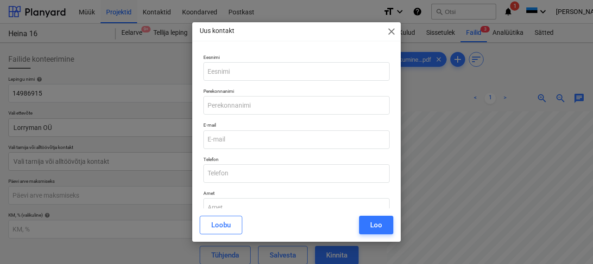
click at [107, 160] on div "Uus kontakt close Eesnimi Perekonnanimi E-mail Telefon Amet [PERSON_NAME] Eesti…" at bounding box center [296, 132] width 593 height 264
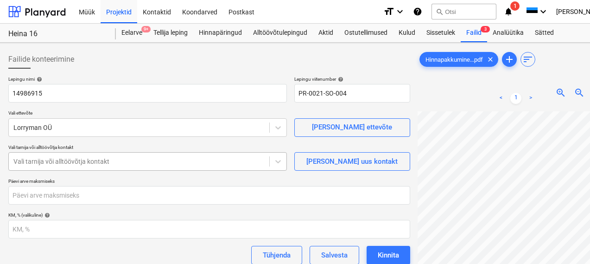
click at [189, 162] on div at bounding box center [138, 161] width 251 height 9
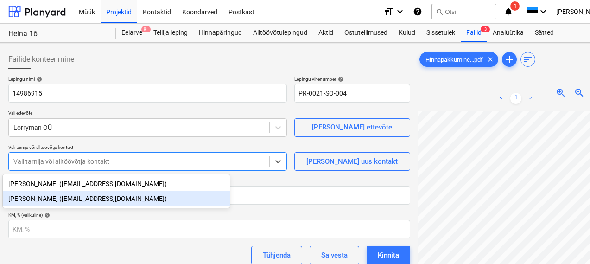
click at [50, 201] on div "[PERSON_NAME] ([EMAIL_ADDRESS][DOMAIN_NAME])" at bounding box center [116, 198] width 227 height 15
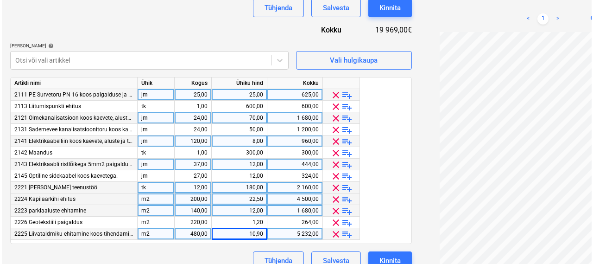
scroll to position [260, 6]
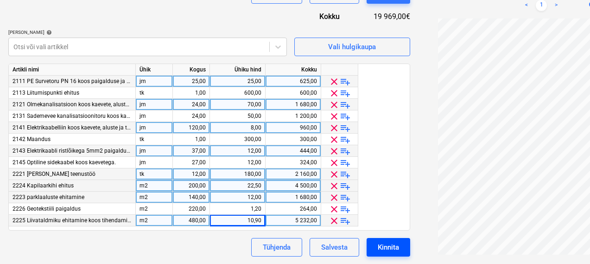
click at [377, 242] on div "Kinnita" at bounding box center [387, 247] width 21 height 12
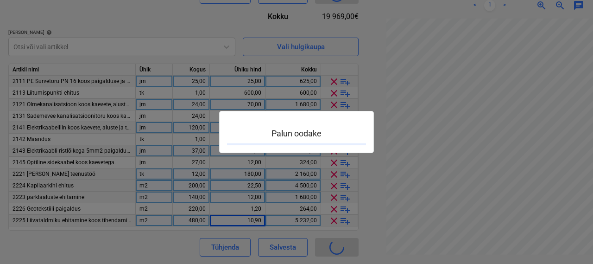
type input "PR-0021-SO-004"
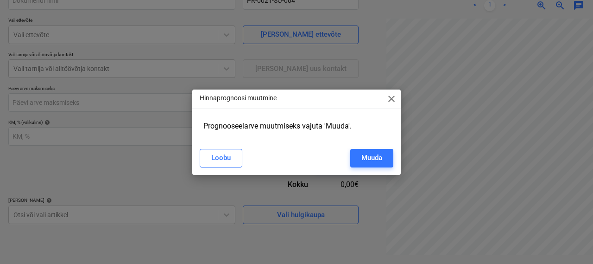
scroll to position [93, 6]
click at [363, 64] on div "Hinnaprognoosi muutmine close Prognooseelarve muutmiseks vajuta 'Muuda'. Loobu …" at bounding box center [296, 132] width 593 height 264
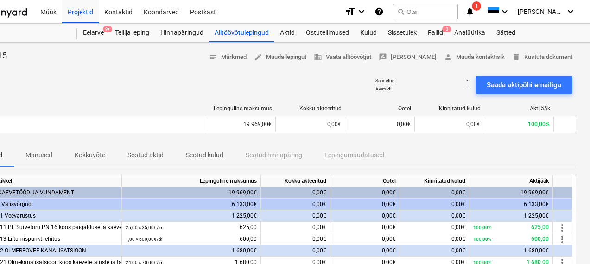
scroll to position [0, 37]
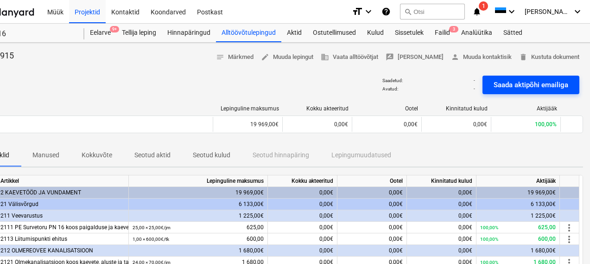
click at [509, 83] on div "Saada aktipõhi emailiga" at bounding box center [530, 85] width 75 height 12
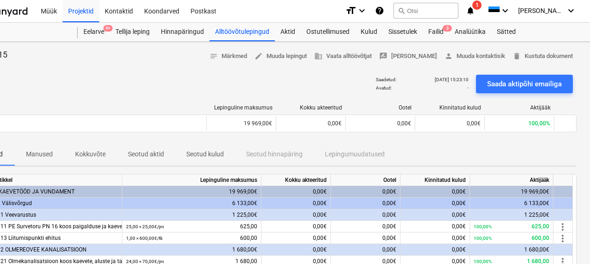
scroll to position [0, 44]
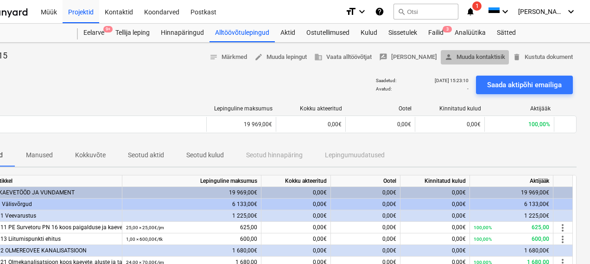
click at [456, 59] on span "person [PERSON_NAME] kontaktisik" at bounding box center [474, 57] width 61 height 11
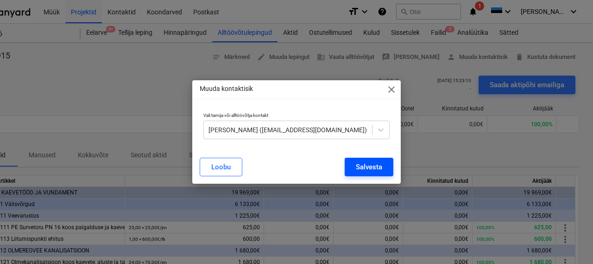
click at [357, 163] on div "Salvesta" at bounding box center [369, 167] width 26 height 12
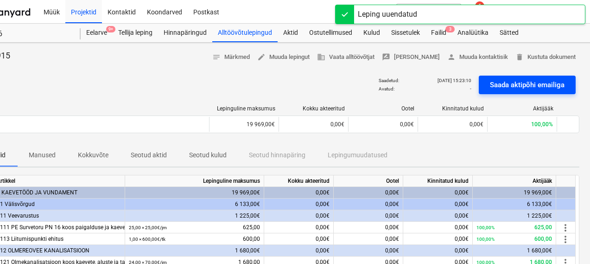
click at [506, 89] on div "Saada aktipõhi emailiga" at bounding box center [527, 85] width 75 height 12
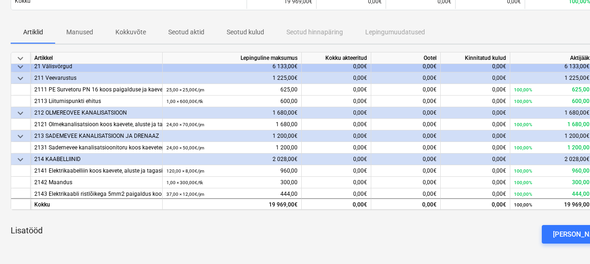
scroll to position [0, 0]
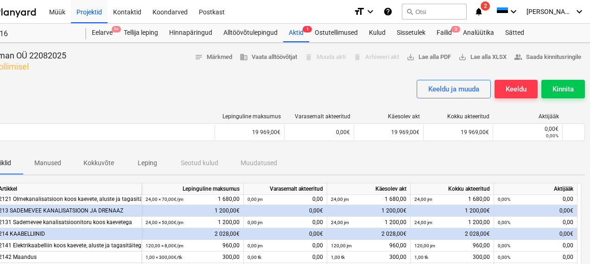
scroll to position [0, 44]
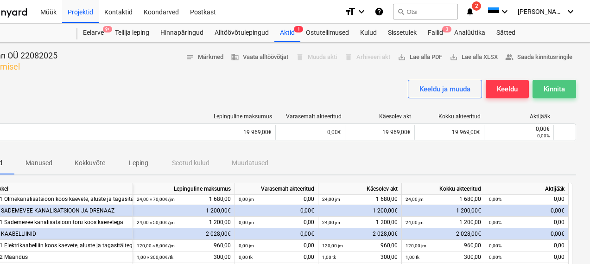
click at [561, 91] on div "Kinnita" at bounding box center [553, 89] width 21 height 12
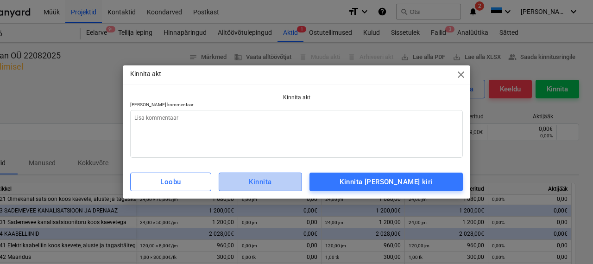
click at [268, 177] on div "Kinnita" at bounding box center [260, 182] width 23 height 12
type textarea "x"
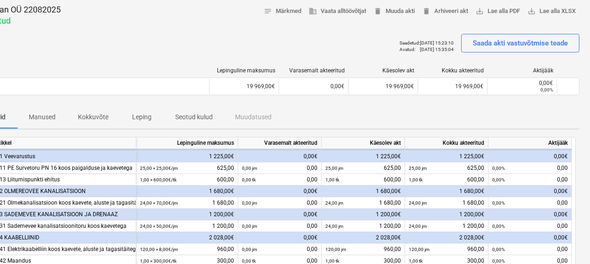
scroll to position [23, 41]
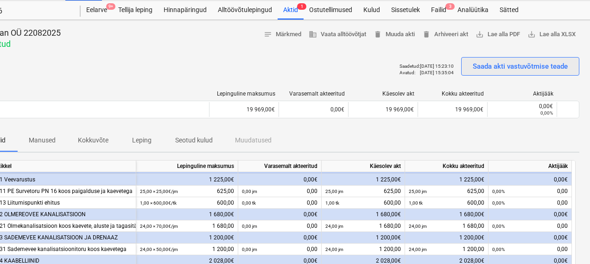
click at [483, 67] on div "Saada akti vastuvõtmise teade" at bounding box center [519, 66] width 95 height 12
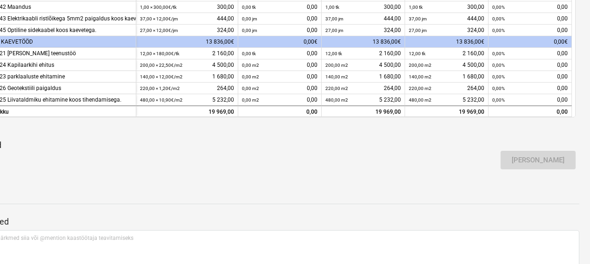
scroll to position [308, 41]
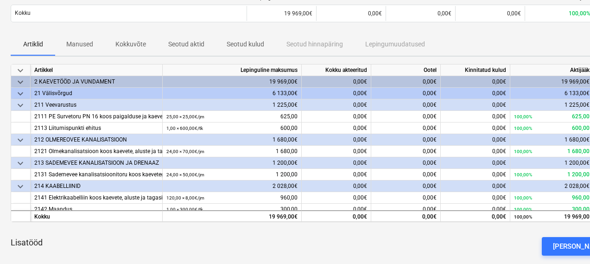
scroll to position [0, 3]
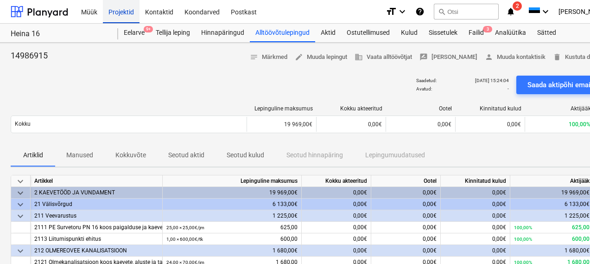
click at [119, 13] on div "Projektid" at bounding box center [121, 12] width 37 height 24
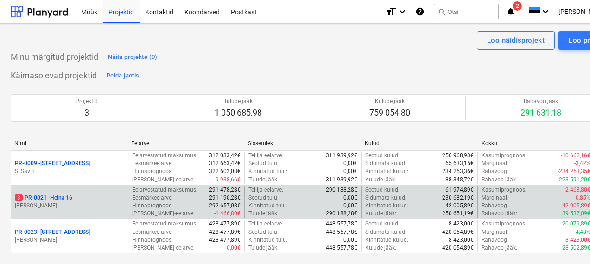
scroll to position [63, 3]
